Goal: Information Seeking & Learning: Check status

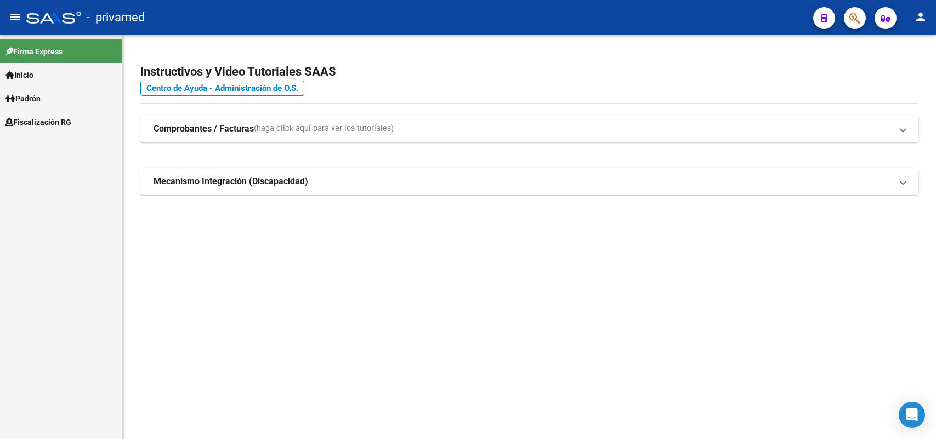
click at [855, 16] on icon "button" at bounding box center [854, 18] width 11 height 13
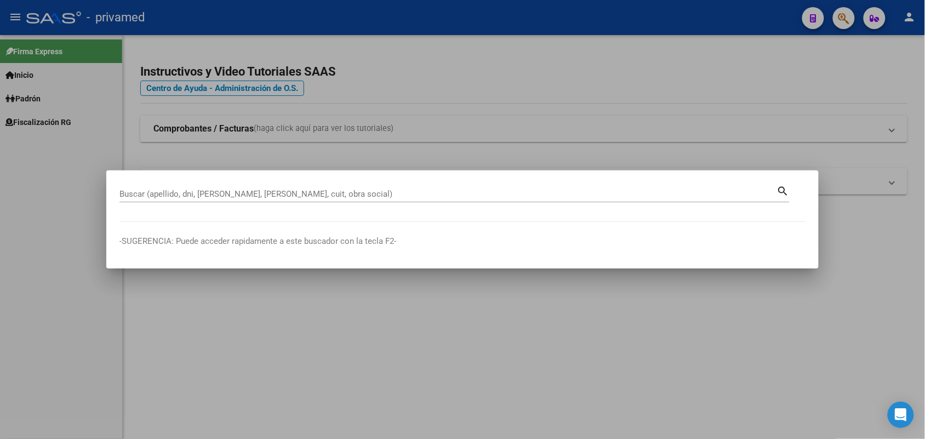
click at [853, 24] on div at bounding box center [462, 219] width 925 height 439
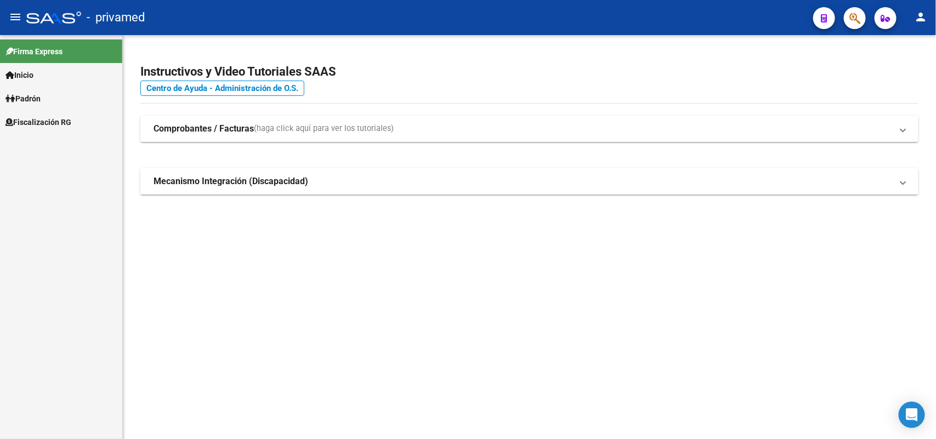
click at [847, 25] on button "button" at bounding box center [855, 18] width 22 height 22
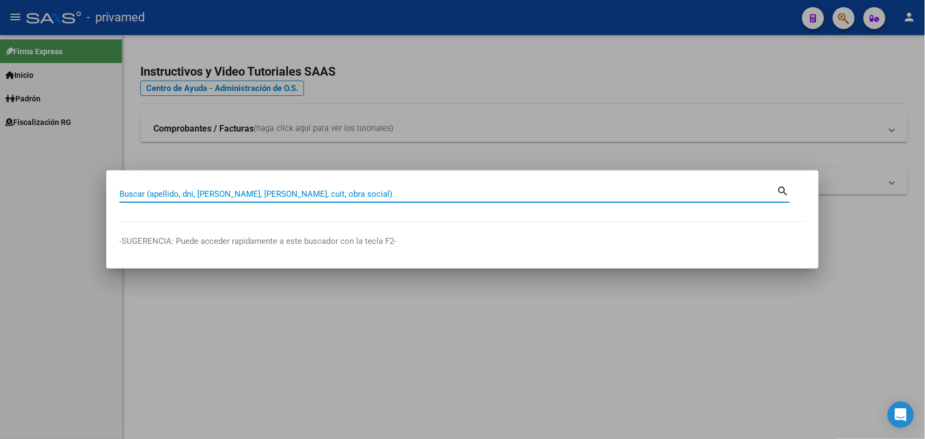
click at [345, 190] on input "Buscar (apellido, dni, [PERSON_NAME], [PERSON_NAME], cuit, obra social)" at bounding box center [448, 194] width 658 height 10
paste input "20147670894"
type input "20147670894"
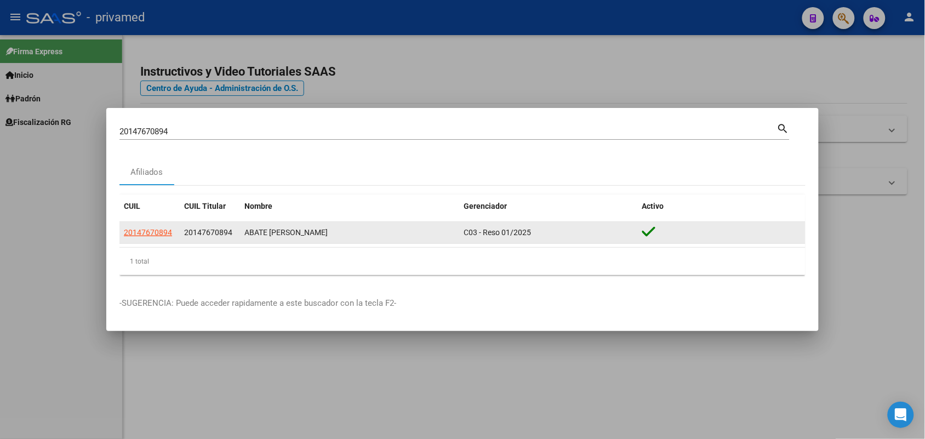
click at [155, 237] on app-link-go-to "20147670894" at bounding box center [148, 232] width 48 height 13
click at [152, 234] on span "20147670894" at bounding box center [148, 232] width 48 height 9
type textarea "20147670894"
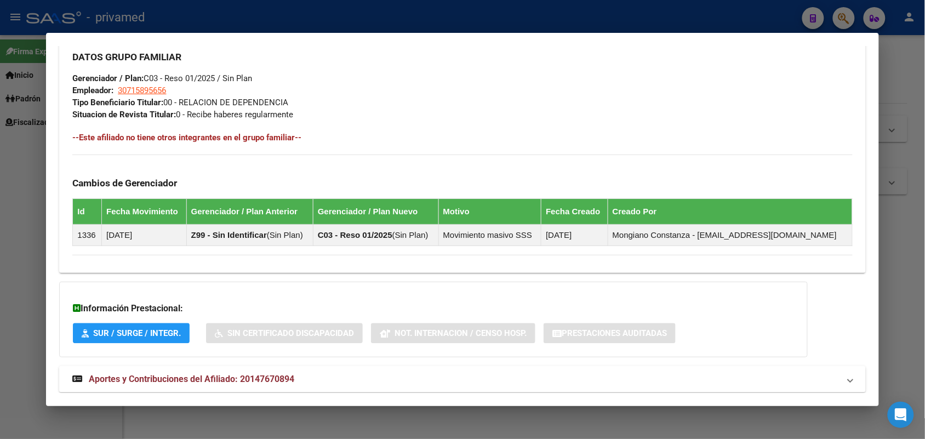
scroll to position [554, 0]
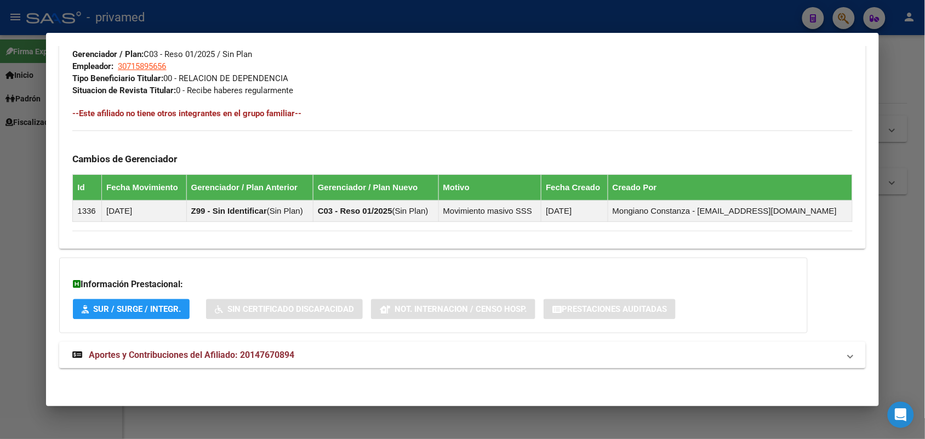
drag, startPoint x: 291, startPoint y: 335, endPoint x: 288, endPoint y: 347, distance: 12.5
click at [288, 347] on mat-expansion-panel-header "Aportes y Contribuciones del Afiliado: 20147670894" at bounding box center [462, 355] width 806 height 26
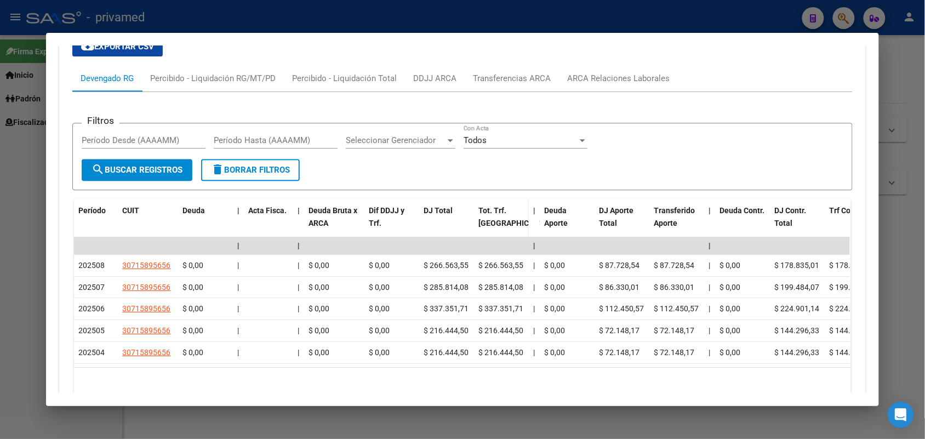
scroll to position [897, 0]
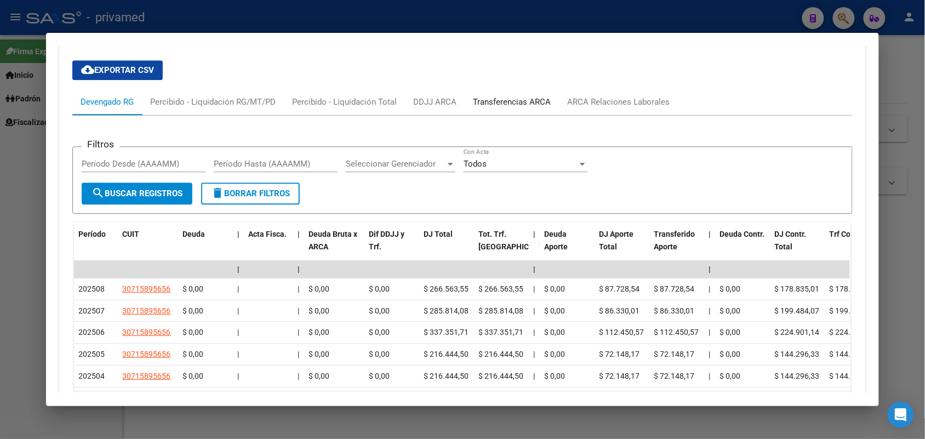
click at [513, 95] on div "Transferencias ARCA" at bounding box center [512, 102] width 94 height 26
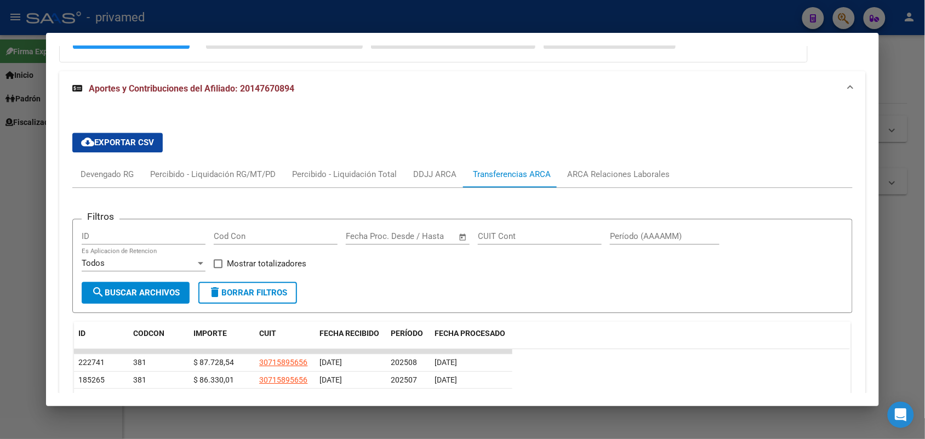
scroll to position [819, 0]
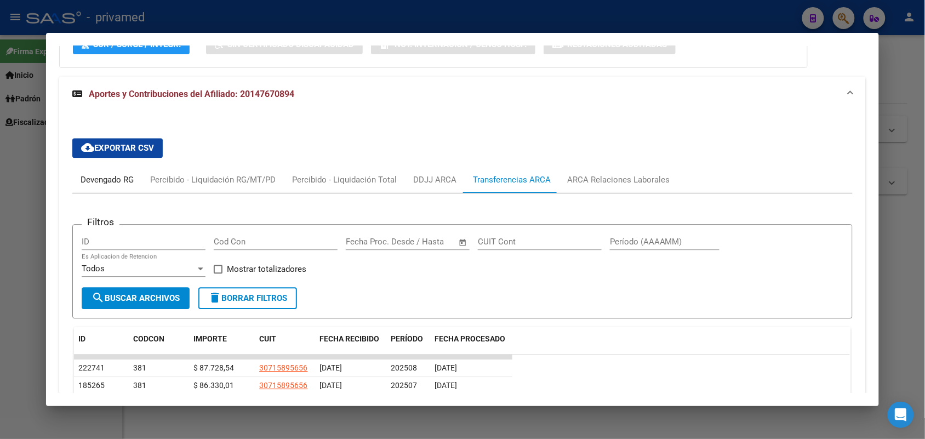
click at [101, 183] on div "Devengado RG" at bounding box center [107, 180] width 53 height 12
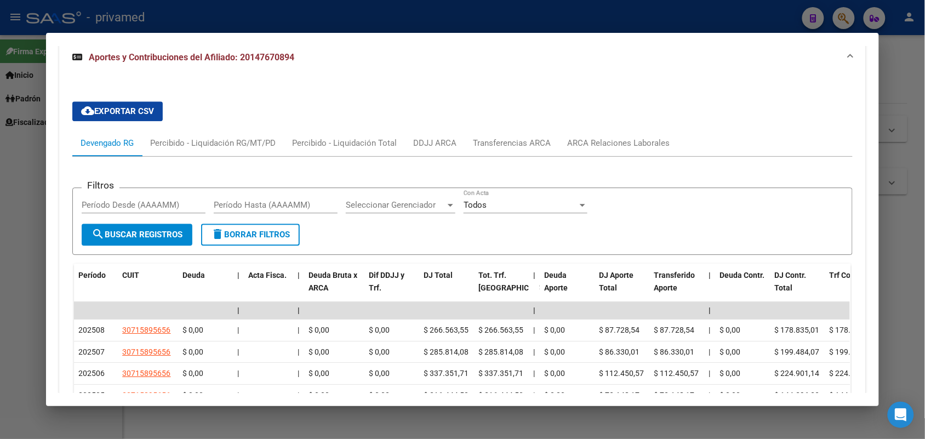
scroll to position [984, 0]
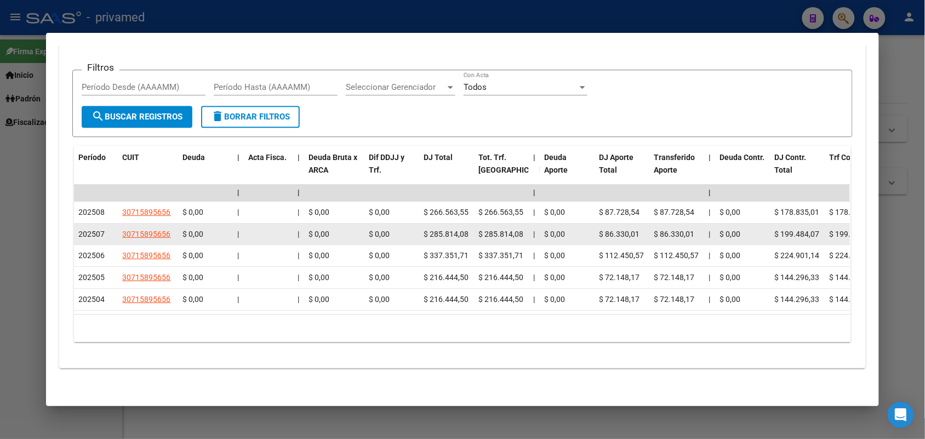
click at [213, 229] on div "$ 0,00" at bounding box center [206, 234] width 46 height 13
